Goal: Task Accomplishment & Management: Use online tool/utility

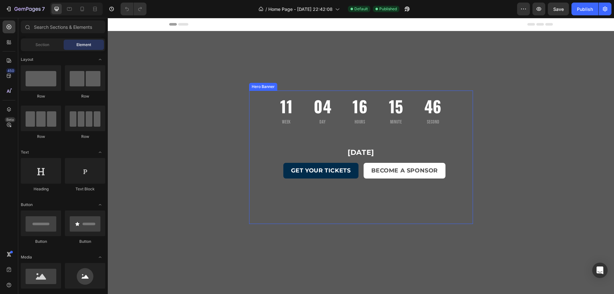
scroll to position [128, 0]
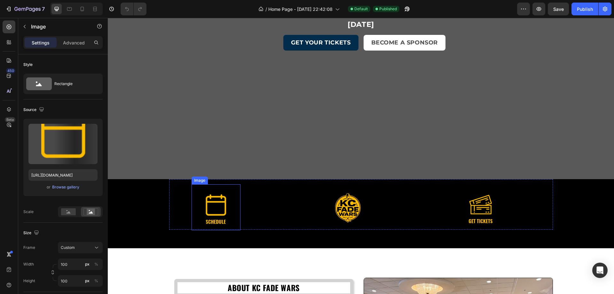
click at [212, 206] on img at bounding box center [216, 209] width 32 height 32
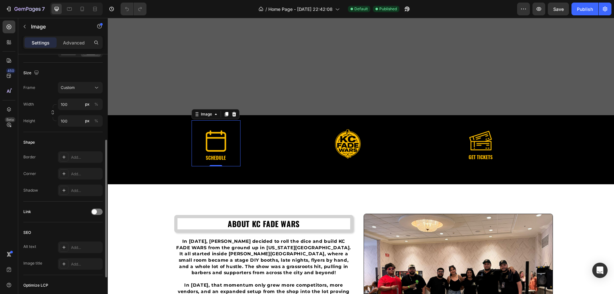
scroll to position [225, 0]
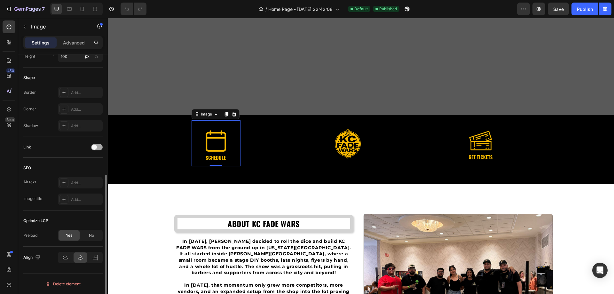
click at [98, 145] on div at bounding box center [97, 147] width 12 height 6
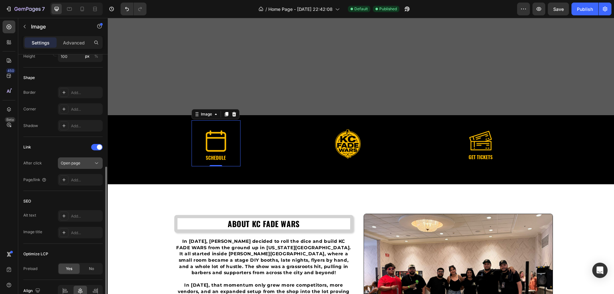
click at [87, 162] on div "Open page" at bounding box center [77, 163] width 33 height 6
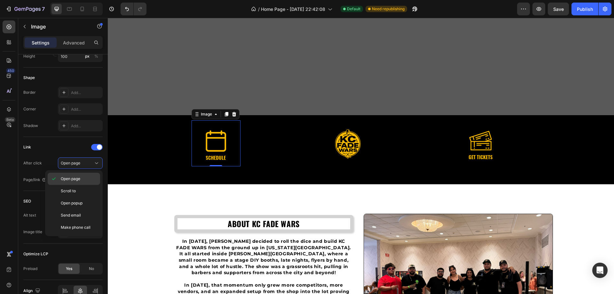
click at [78, 176] on span "Open page" at bounding box center [71, 179] width 20 height 6
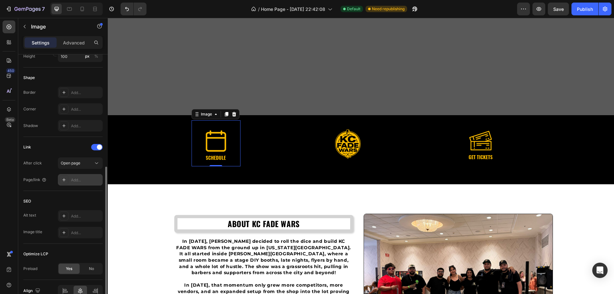
click at [88, 180] on div "Add..." at bounding box center [86, 180] width 30 height 6
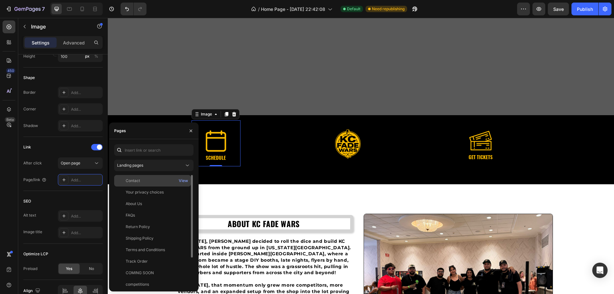
scroll to position [38, 0]
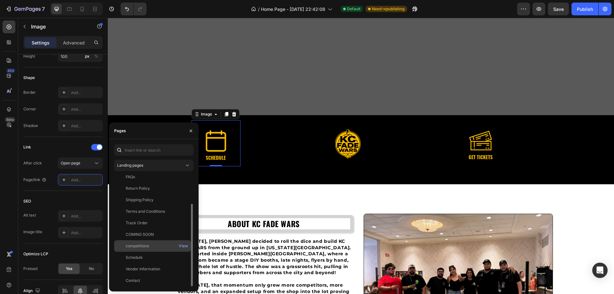
click at [151, 247] on div "competitions" at bounding box center [153, 246] width 72 height 6
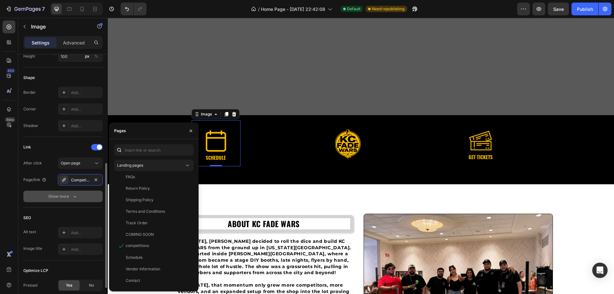
click at [82, 197] on button "Show more" at bounding box center [62, 197] width 79 height 12
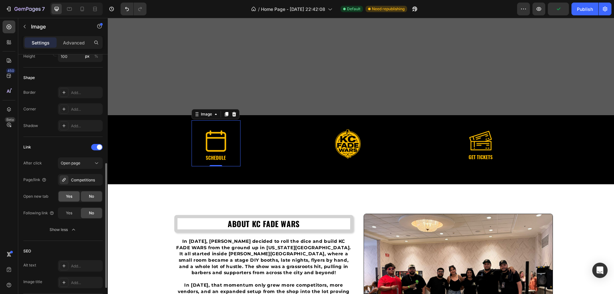
click at [67, 196] on span "Yes" at bounding box center [69, 196] width 6 height 6
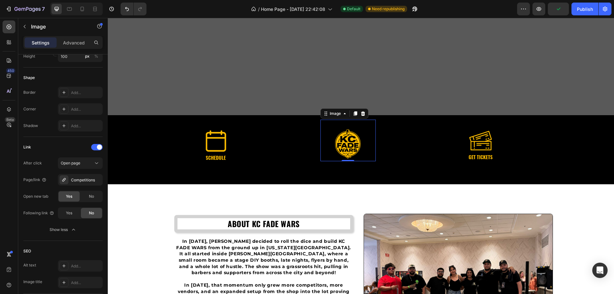
click at [342, 144] on img at bounding box center [348, 144] width 32 height 32
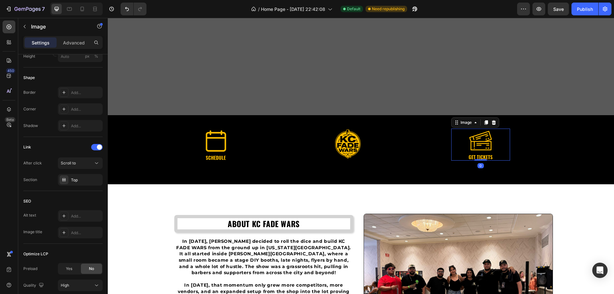
click at [488, 146] on img at bounding box center [481, 145] width 32 height 32
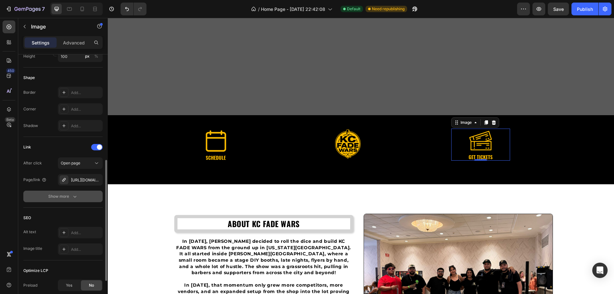
click at [71, 195] on div "Show more" at bounding box center [63, 196] width 30 height 6
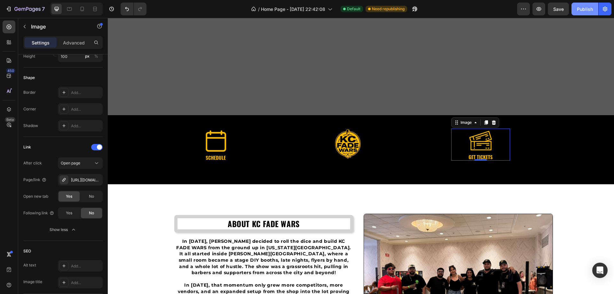
click at [579, 12] on div "Publish" at bounding box center [585, 9] width 16 height 7
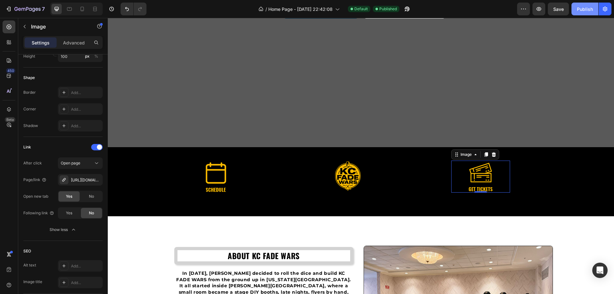
click at [585, 12] on div "Publish" at bounding box center [585, 9] width 16 height 7
click at [27, 5] on button "7" at bounding box center [25, 9] width 45 height 13
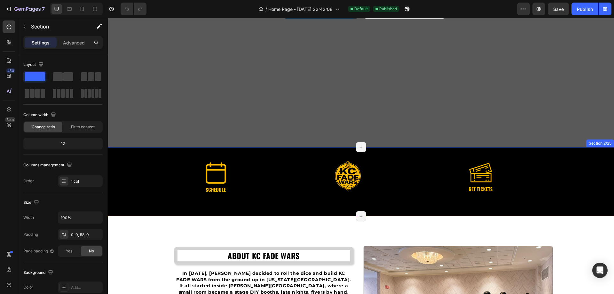
click at [128, 191] on div "Image Image Image Row" at bounding box center [361, 172] width 506 height 51
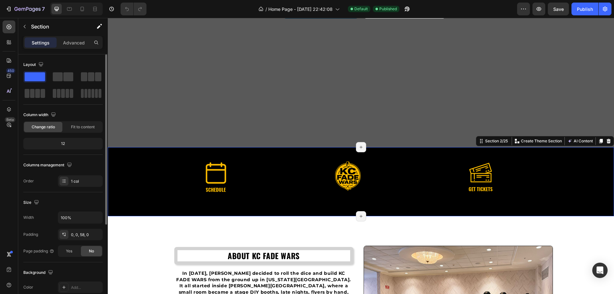
scroll to position [128, 0]
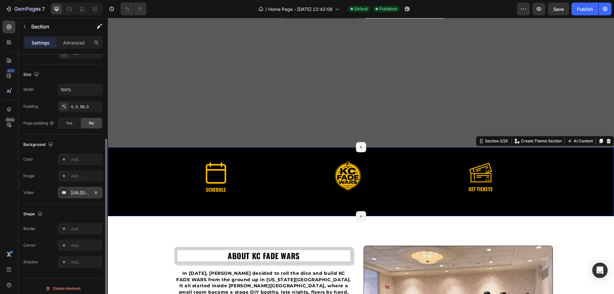
click at [81, 189] on div "https://www.youtube.com/watch?v=AvgSYZqaUWY" at bounding box center [80, 193] width 45 height 12
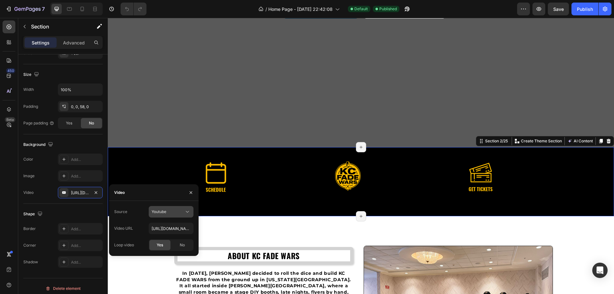
click at [184, 213] on div "Youtube" at bounding box center [171, 212] width 39 height 6
click at [159, 224] on div "Video hosting" at bounding box center [164, 227] width 52 height 12
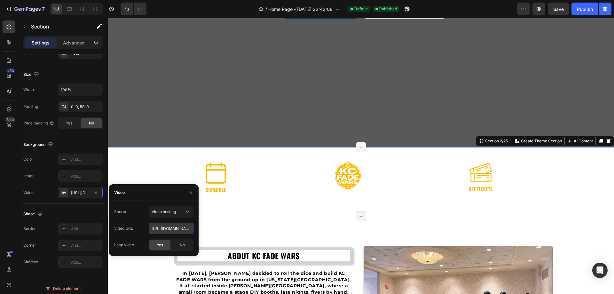
click at [164, 228] on input "https://imgur.com/a/IroE0tG" at bounding box center [171, 229] width 45 height 12
paste input "cdn.shopify.com/videos/c/o/v/f4e93daae1744450848ed0e5d1ac8bd5.mp4"
type input "https://cdn.shopify.com/videos/c/o/v/f4e93daae1744450848ed0e5d1ac8bd5.mp4"
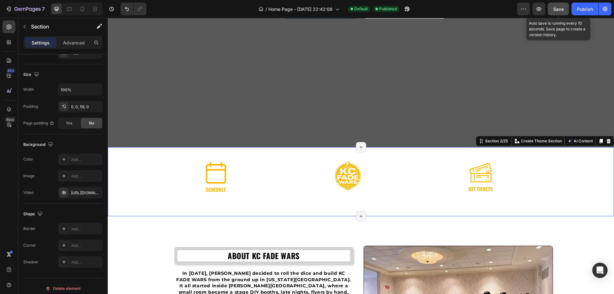
scroll to position [0, 0]
click at [561, 8] on span "Save" at bounding box center [558, 8] width 11 height 5
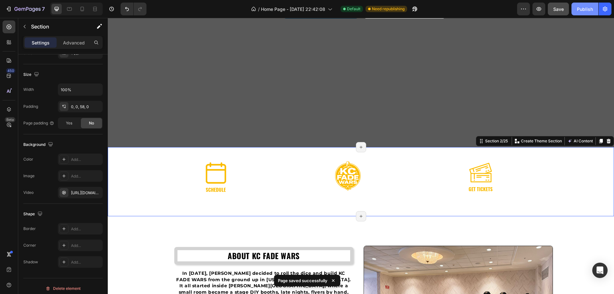
click at [590, 9] on div "Publish" at bounding box center [585, 9] width 16 height 7
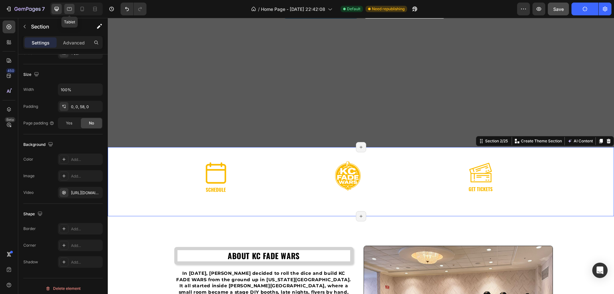
click at [68, 8] on icon at bounding box center [69, 9] width 6 height 6
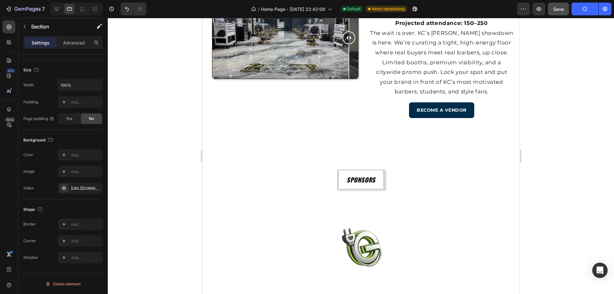
scroll to position [672, 0]
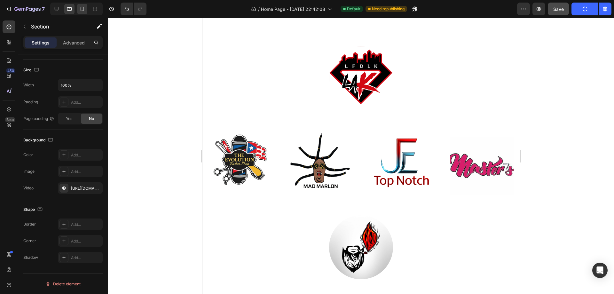
click at [81, 11] on icon at bounding box center [82, 9] width 6 height 6
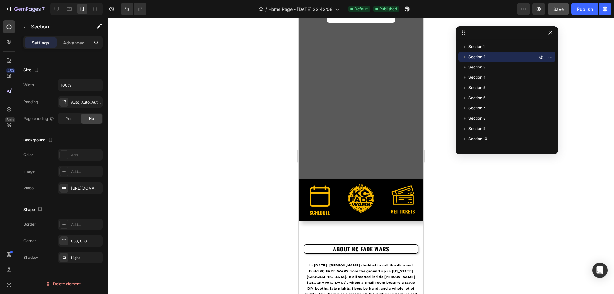
scroll to position [256, 0]
